Goal: Information Seeking & Learning: Learn about a topic

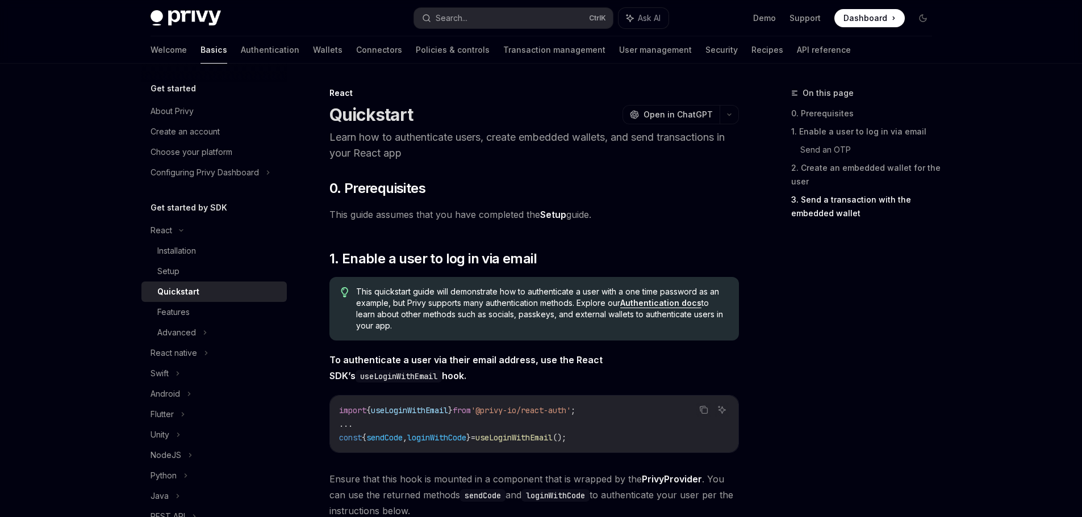
scroll to position [1074, 0]
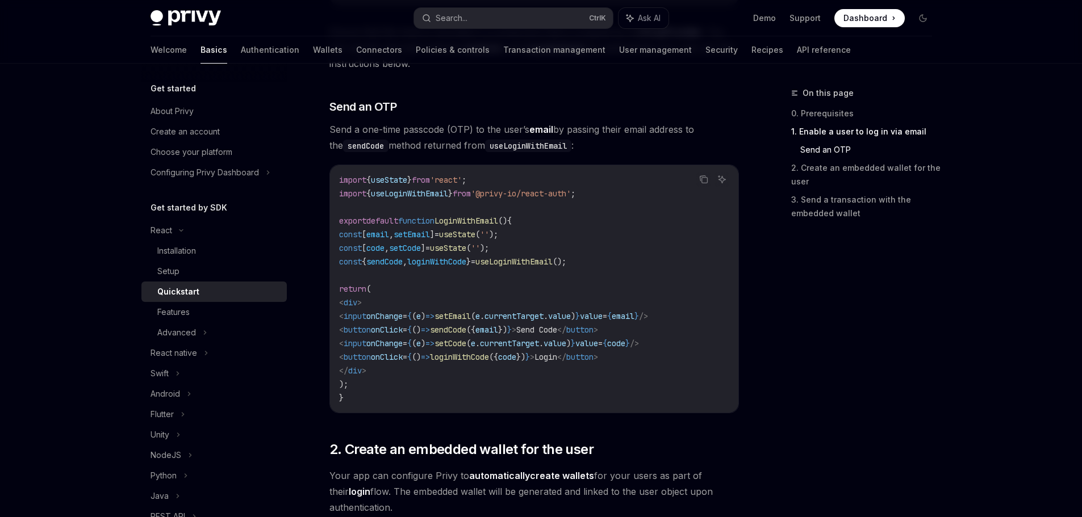
scroll to position [449, 0]
click at [677, 239] on code "import { useState } from 'react' ; import { useLoginWithEmail } from '@privy-io…" at bounding box center [534, 288] width 390 height 232
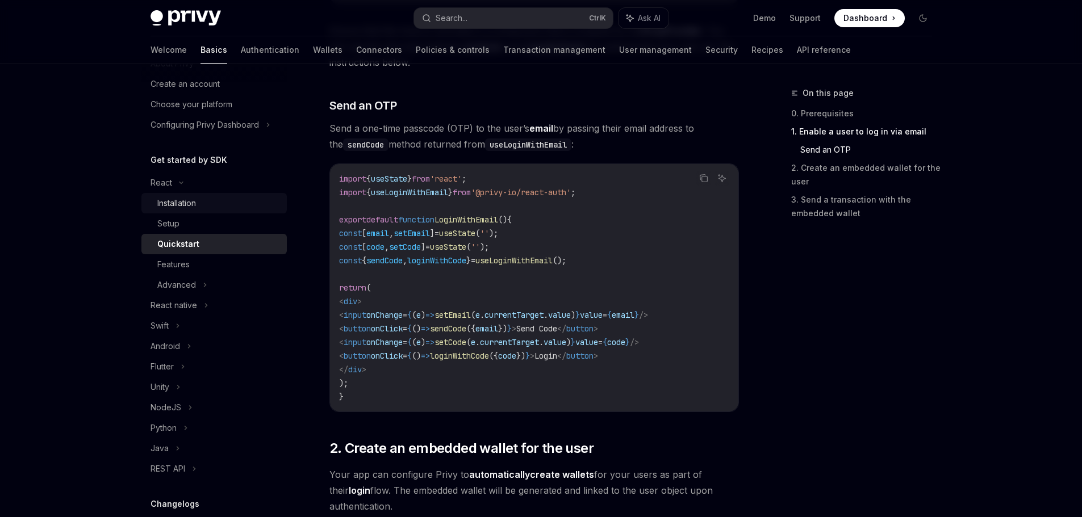
scroll to position [114, 0]
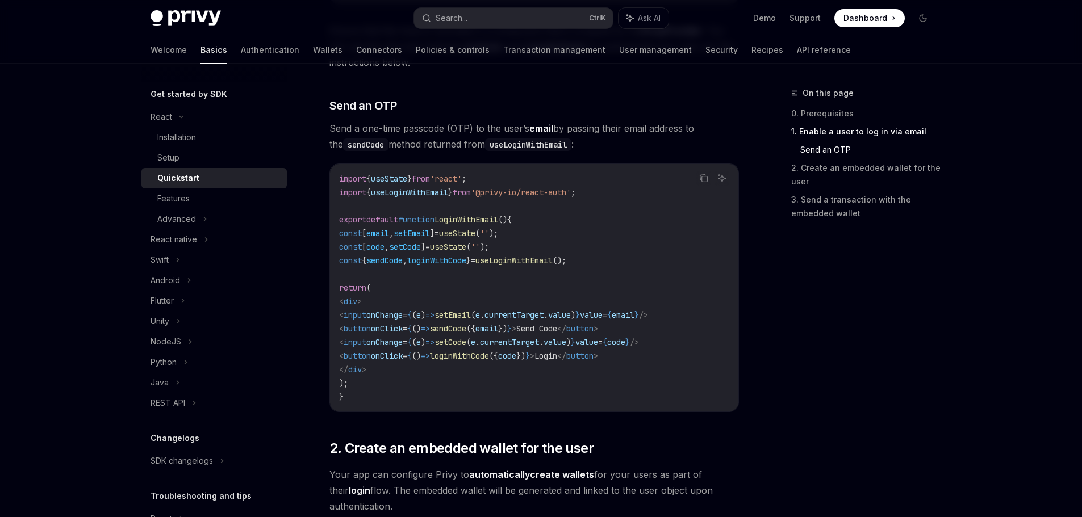
click at [702, 147] on span "Send a one-time passcode (OTP) to the user’s email by passing their email addre…" at bounding box center [534, 136] width 410 height 32
click at [699, 148] on span "Send a one-time passcode (OTP) to the user’s email by passing their email addre…" at bounding box center [534, 136] width 410 height 32
click at [178, 134] on div "Installation" at bounding box center [176, 138] width 39 height 14
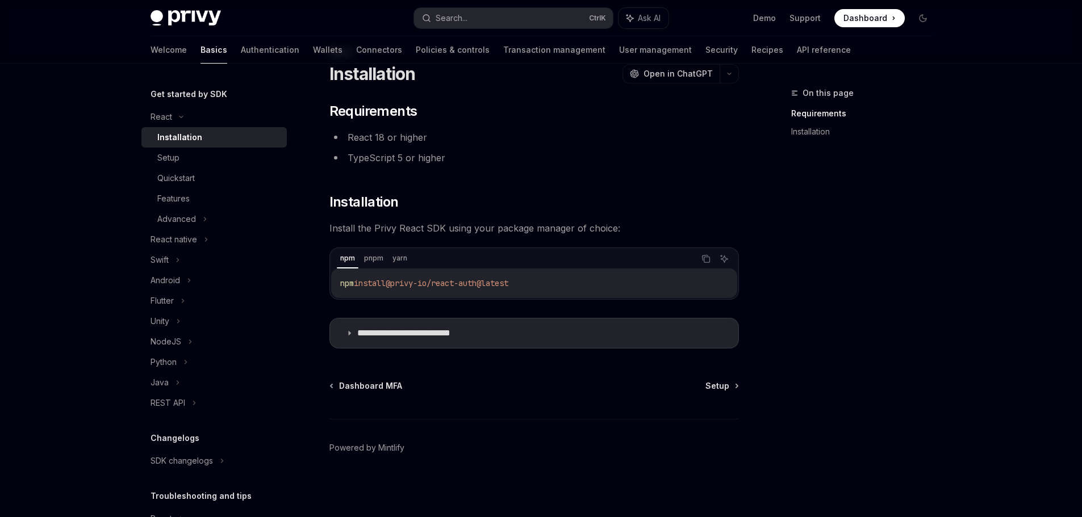
scroll to position [41, 0]
click at [165, 160] on div "Setup" at bounding box center [168, 158] width 22 height 14
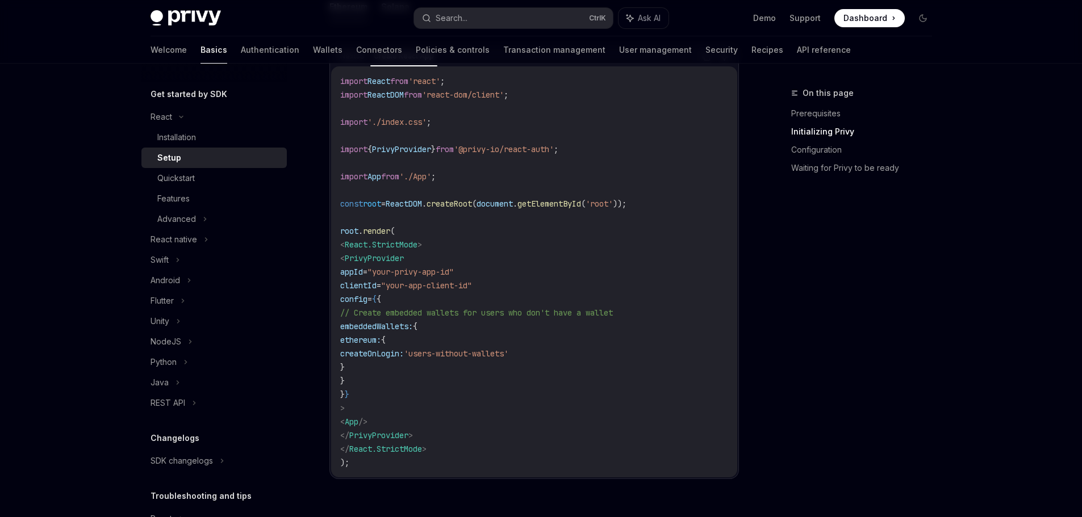
scroll to position [439, 0]
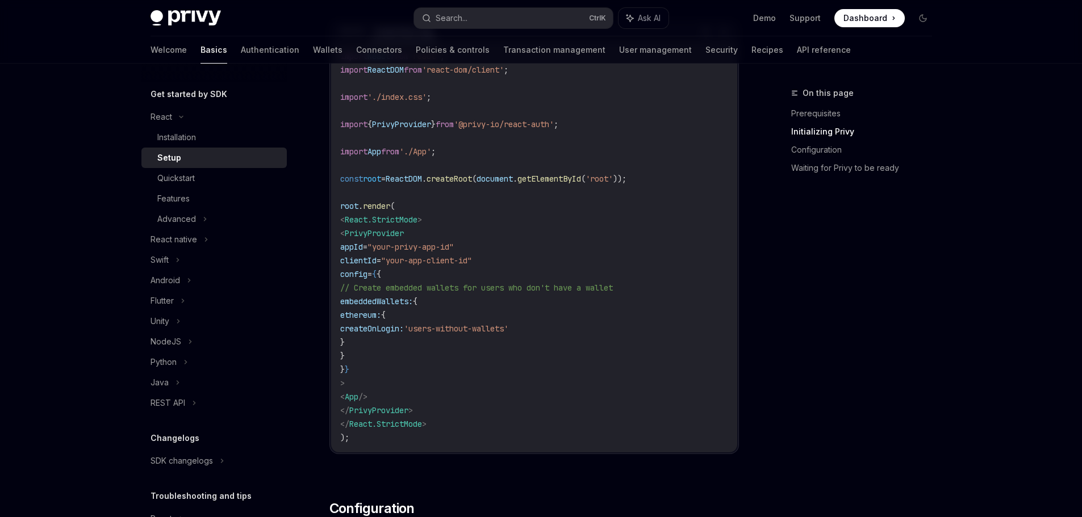
click at [391, 231] on span "PrivyProvider" at bounding box center [374, 233] width 59 height 10
drag, startPoint x: 456, startPoint y: 154, endPoint x: 314, endPoint y: 149, distance: 142.1
click at [515, 151] on code "import React from 'react' ; import ReactDOM from 'react-dom/client' ; import '.…" at bounding box center [534, 246] width 388 height 395
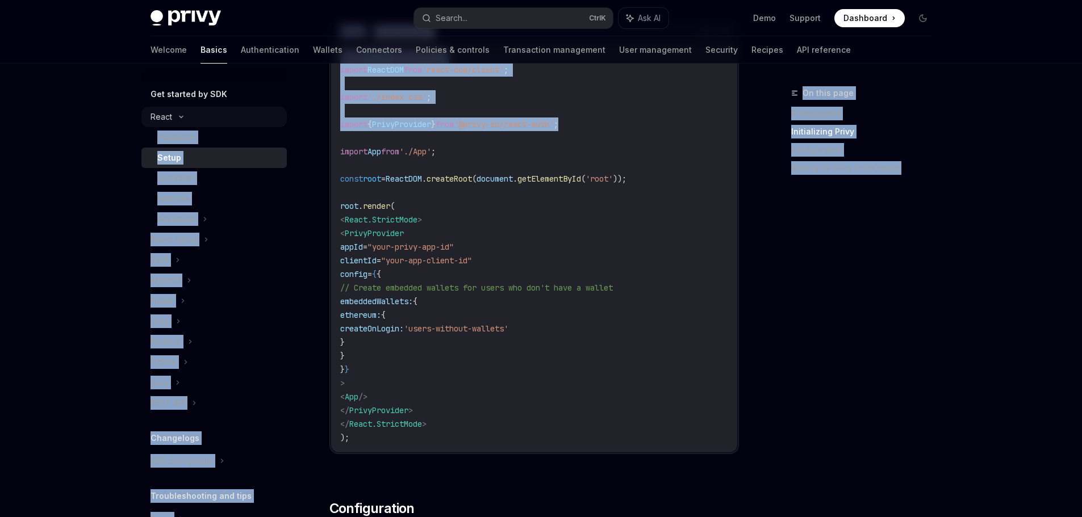
drag, startPoint x: 609, startPoint y: 119, endPoint x: 254, endPoint y: 126, distance: 355.1
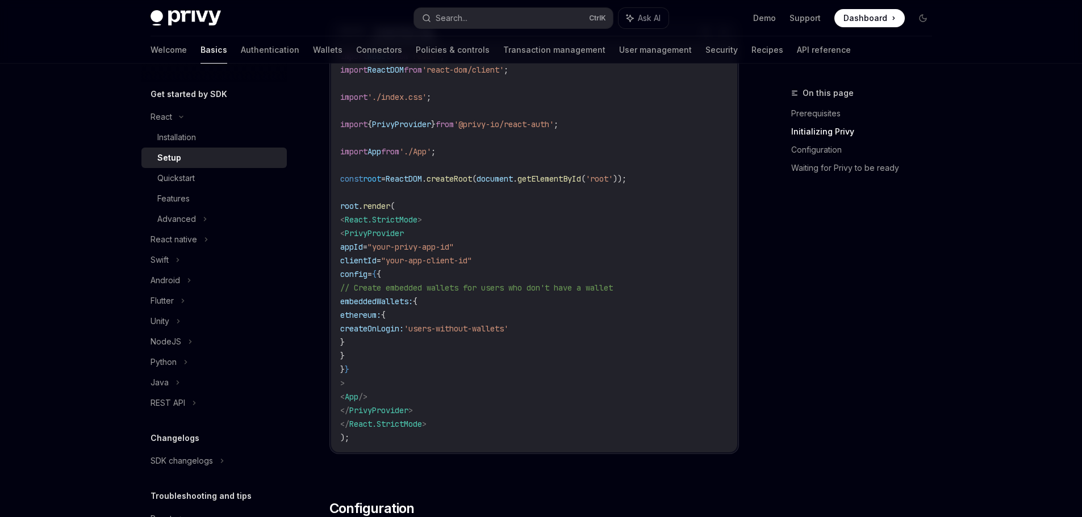
click at [564, 152] on code "import React from 'react' ; import ReactDOM from 'react-dom/client' ; import '.…" at bounding box center [534, 246] width 388 height 395
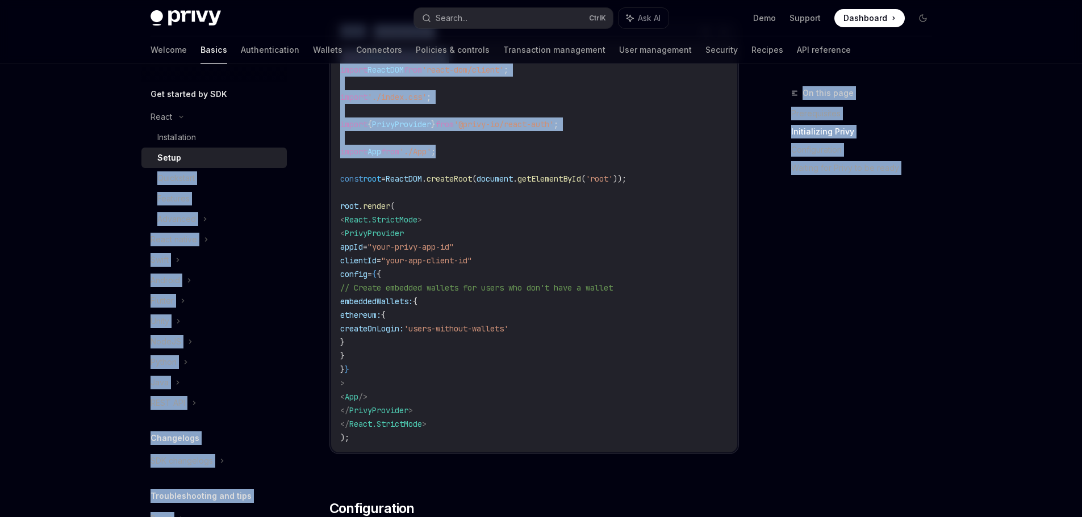
drag, startPoint x: 476, startPoint y: 152, endPoint x: 304, endPoint y: 149, distance: 172.1
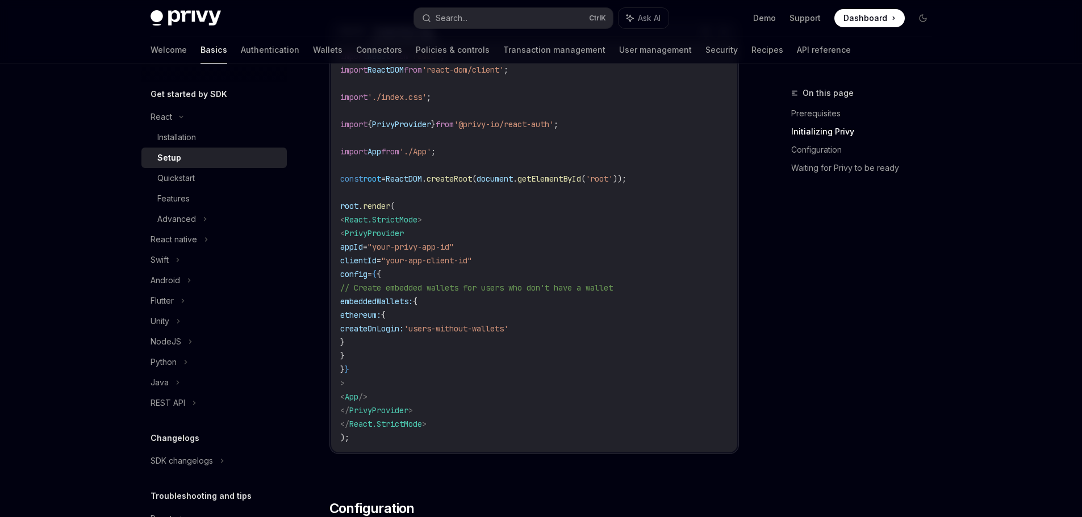
click at [688, 164] on code "import React from 'react' ; import ReactDOM from 'react-dom/client' ; import '.…" at bounding box center [534, 246] width 388 height 395
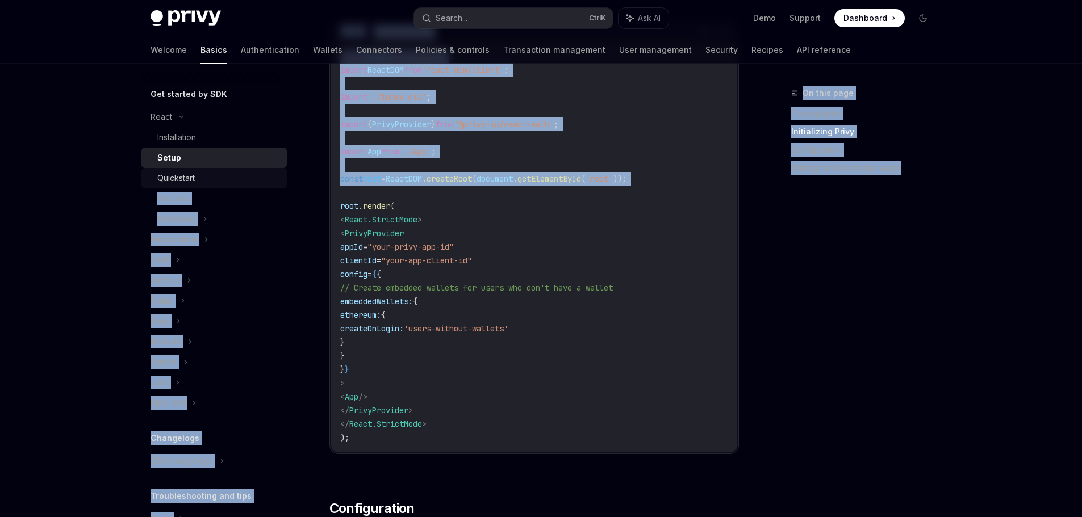
drag, startPoint x: 683, startPoint y: 189, endPoint x: 250, endPoint y: 181, distance: 433.5
click at [570, 194] on code "import React from 'react' ; import ReactDOM from 'react-dom/client' ; import '.…" at bounding box center [534, 246] width 388 height 395
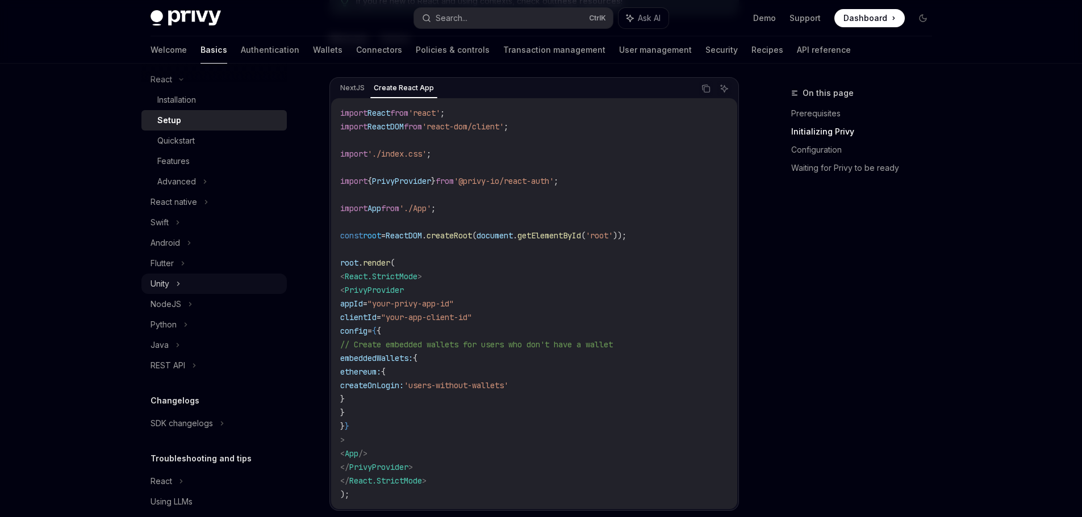
scroll to position [189, 0]
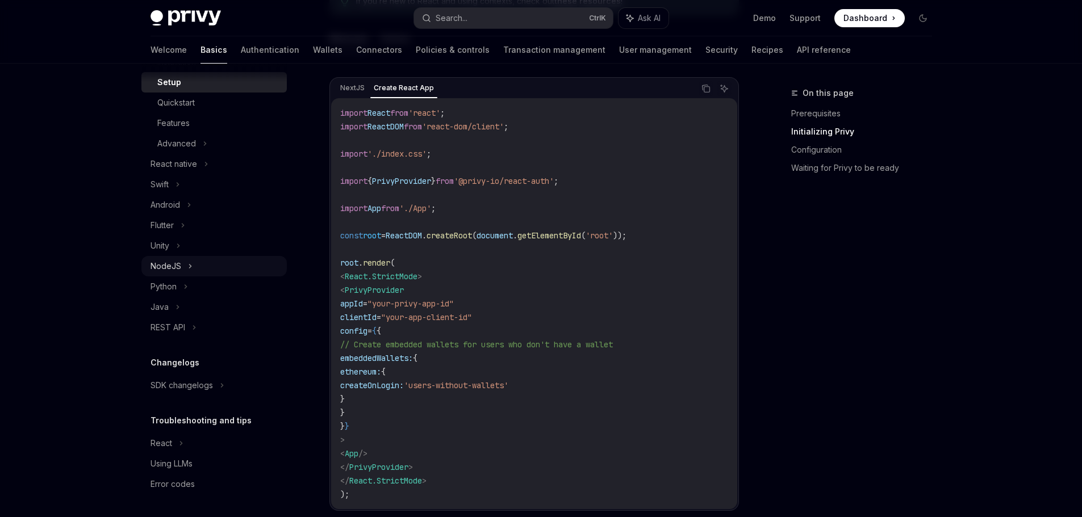
click at [177, 268] on div "NodeJS" at bounding box center [166, 267] width 31 height 14
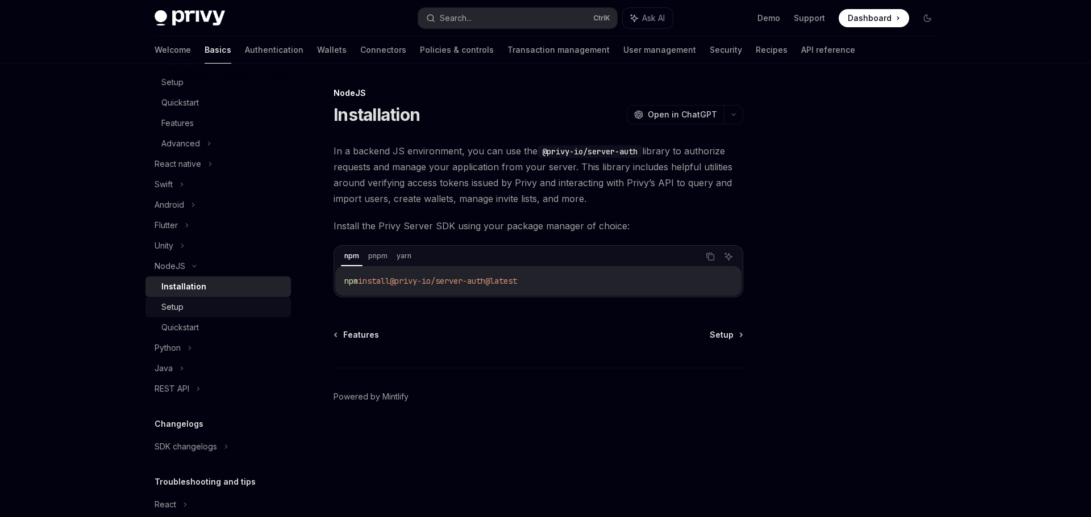
click at [186, 306] on div "Setup" at bounding box center [222, 307] width 123 height 14
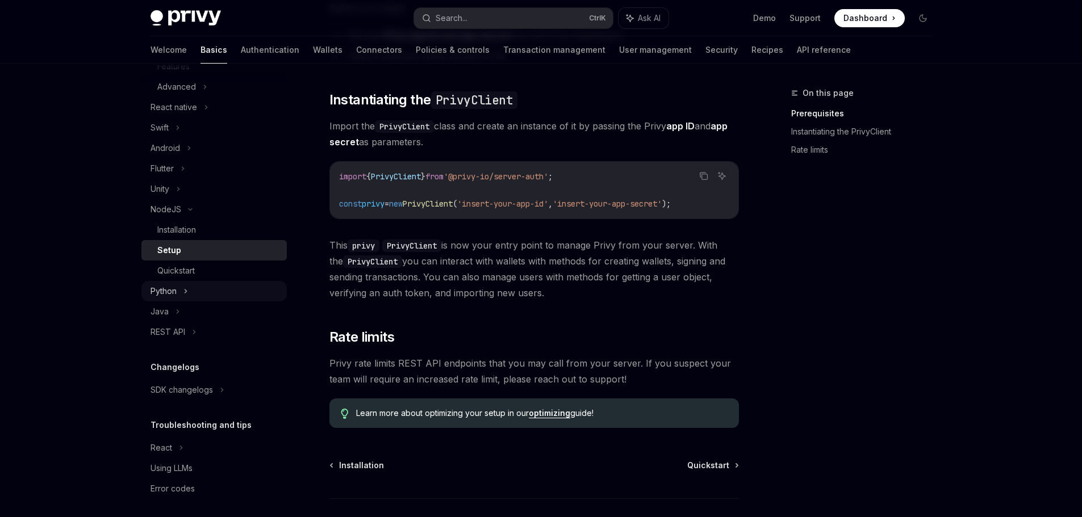
scroll to position [250, 0]
click at [193, 309] on div "Java" at bounding box center [213, 307] width 145 height 20
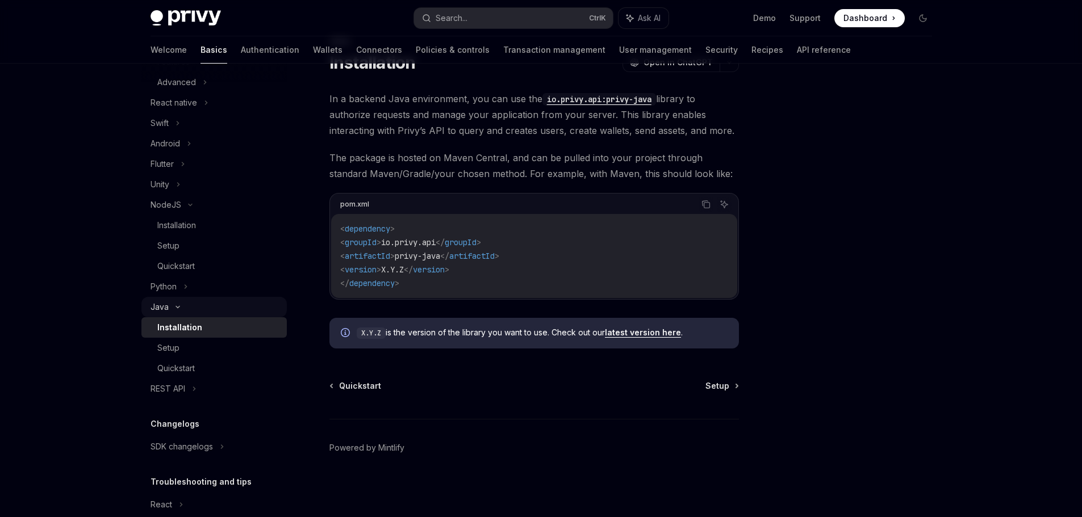
click at [183, 306] on icon at bounding box center [178, 307] width 14 height 5
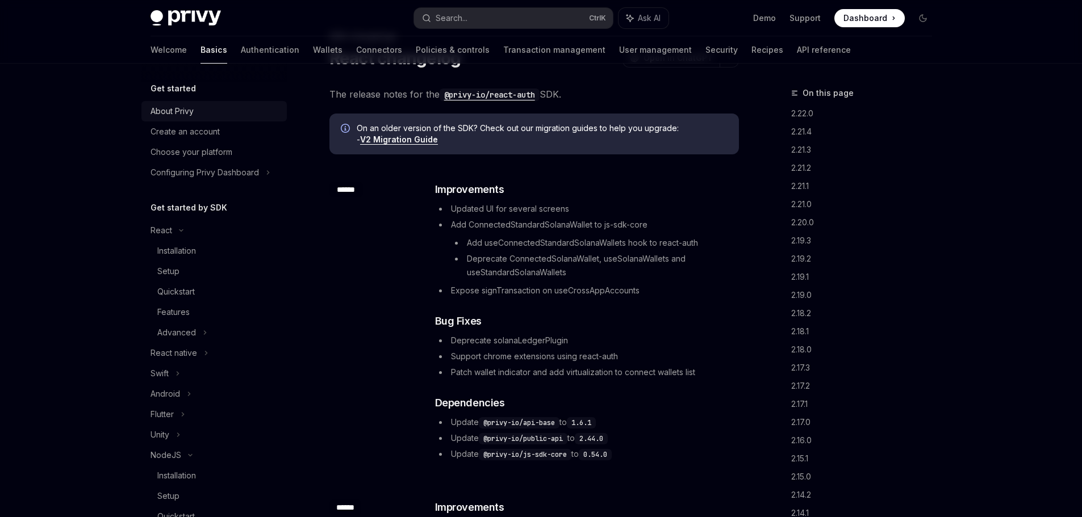
click at [186, 106] on div "About Privy" at bounding box center [172, 112] width 43 height 14
type textarea "*"
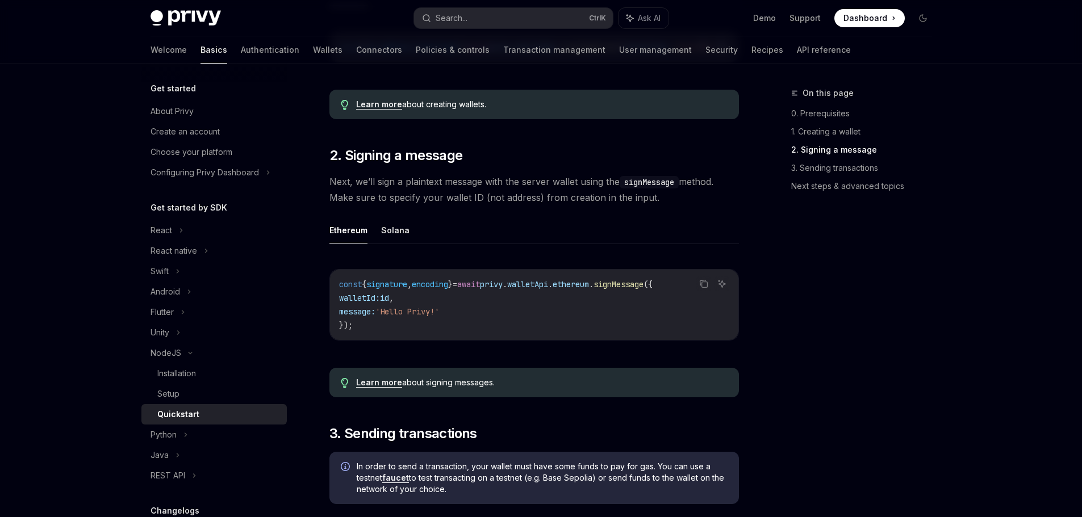
scroll to position [568, 0]
